Goal: Information Seeking & Learning: Learn about a topic

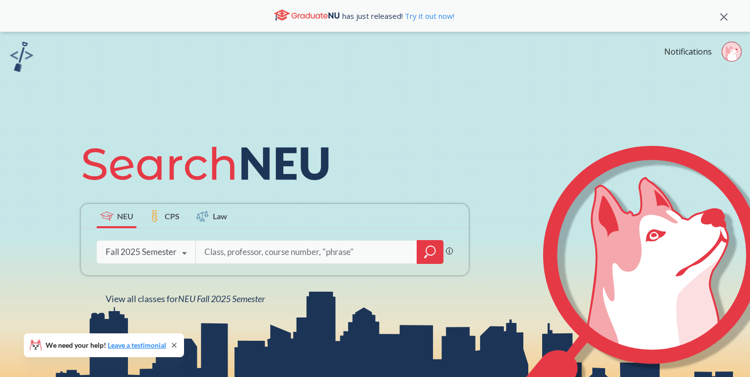
click at [363, 245] on input "search" at bounding box center [306, 252] width 206 height 21
type input "english 3302"
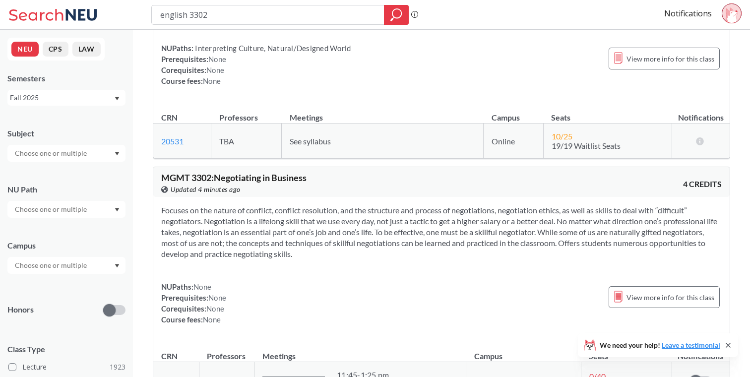
scroll to position [635, 0]
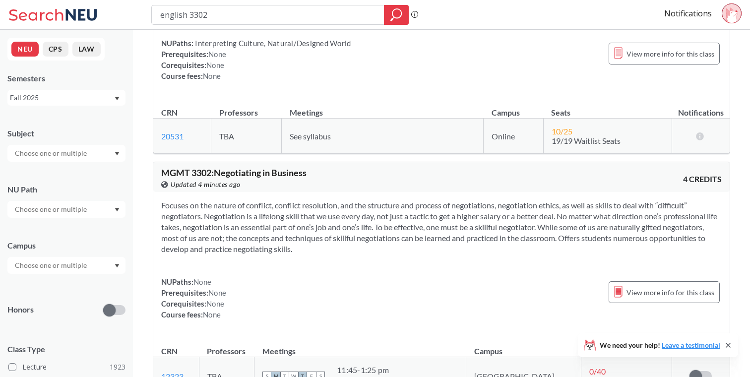
click at [175, 17] on input "english 3302" at bounding box center [268, 14] width 218 height 17
type input "engw 3302"
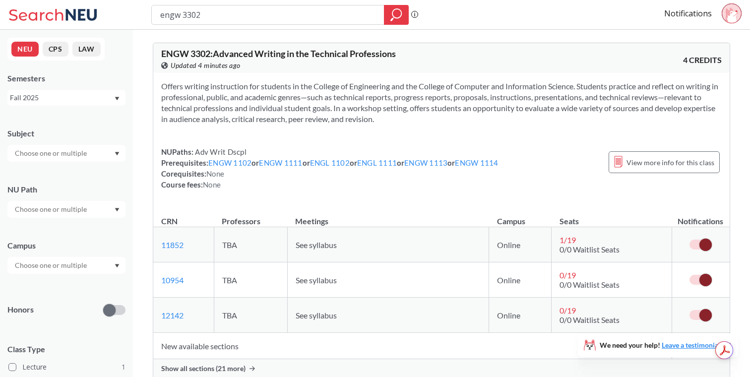
click at [710, 277] on span at bounding box center [705, 280] width 12 height 12
click at [689, 275] on input "checkbox" at bounding box center [689, 275] width 0 height 0
click at [710, 304] on td at bounding box center [701, 315] width 58 height 35
click at [709, 313] on span at bounding box center [705, 315] width 12 height 12
click at [689, 310] on input "checkbox" at bounding box center [689, 310] width 0 height 0
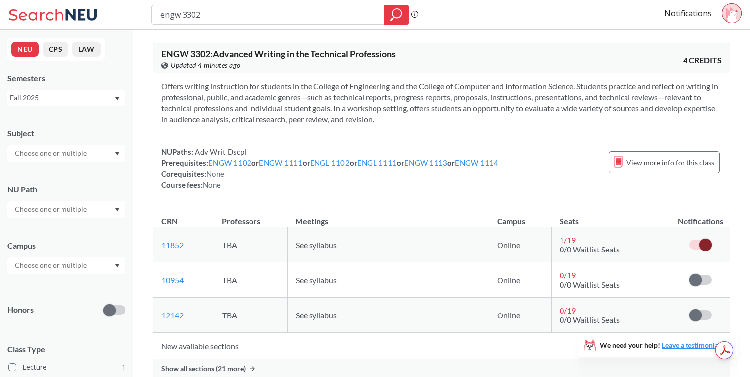
click at [708, 248] on span at bounding box center [705, 245] width 12 height 12
click at [689, 240] on input "checkbox" at bounding box center [689, 240] width 0 height 0
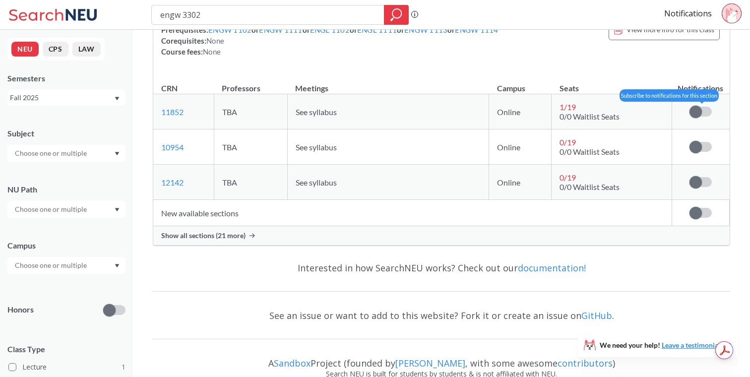
scroll to position [145, 0]
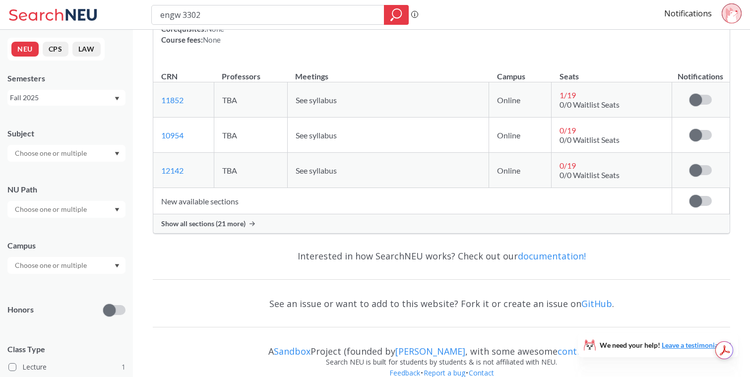
click at [235, 224] on span "Show all sections (21 more)" at bounding box center [203, 223] width 84 height 9
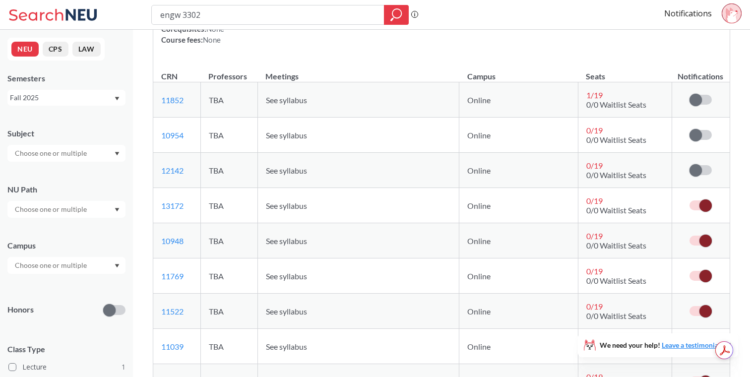
scroll to position [242, 0]
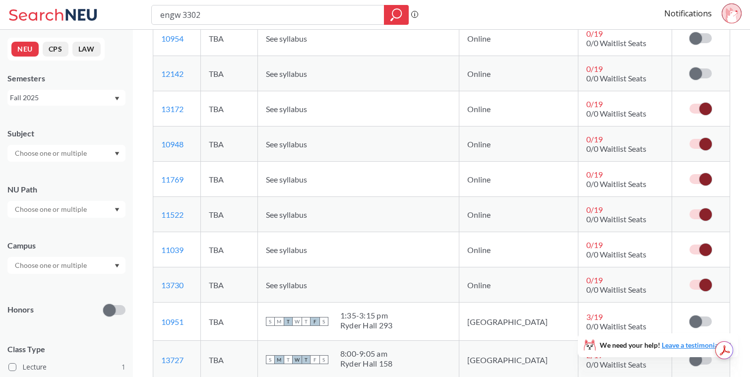
click at [699, 284] on label at bounding box center [700, 285] width 22 height 10
click at [689, 280] on input "checkbox" at bounding box center [689, 280] width 0 height 0
click at [699, 239] on td at bounding box center [701, 249] width 58 height 35
click at [699, 248] on span at bounding box center [705, 250] width 12 height 12
click at [689, 245] on input "checkbox" at bounding box center [689, 245] width 0 height 0
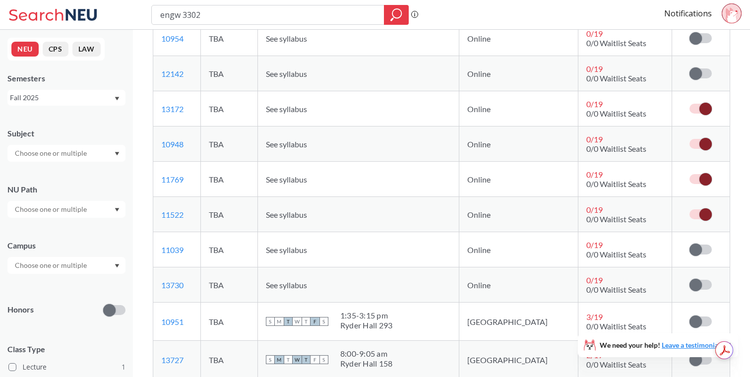
click at [699, 213] on span at bounding box center [705, 214] width 12 height 12
click at [689, 209] on input "checkbox" at bounding box center [689, 209] width 0 height 0
click at [699, 182] on label at bounding box center [700, 179] width 22 height 10
click at [689, 174] on input "checkbox" at bounding box center [689, 174] width 0 height 0
click at [699, 145] on span at bounding box center [705, 144] width 12 height 12
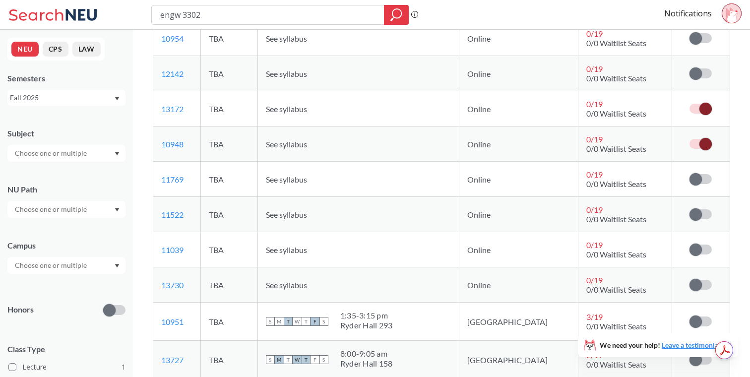
click at [689, 139] on input "checkbox" at bounding box center [689, 139] width 0 height 0
click at [701, 101] on td at bounding box center [701, 108] width 58 height 35
click at [704, 113] on span at bounding box center [705, 109] width 12 height 12
click at [689, 104] on input "checkbox" at bounding box center [689, 104] width 0 height 0
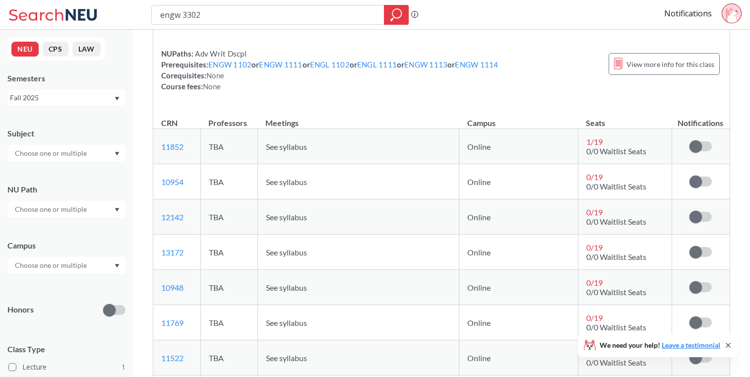
scroll to position [0, 0]
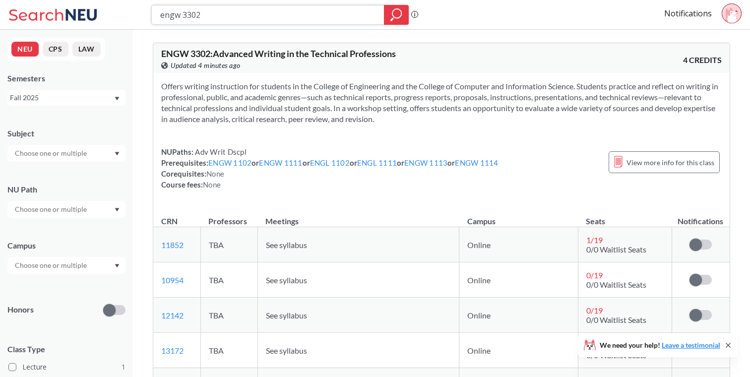
click at [193, 8] on input "engw 3302" at bounding box center [268, 14] width 218 height 17
type input "[PERSON_NAME] 31"
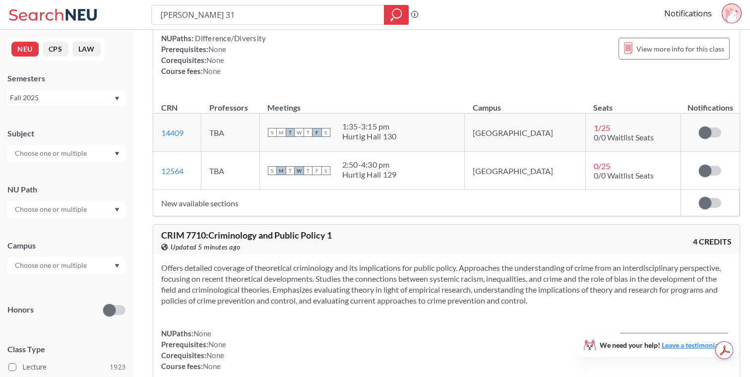
scroll to position [3516, 0]
